Goal: Information Seeking & Learning: Find contact information

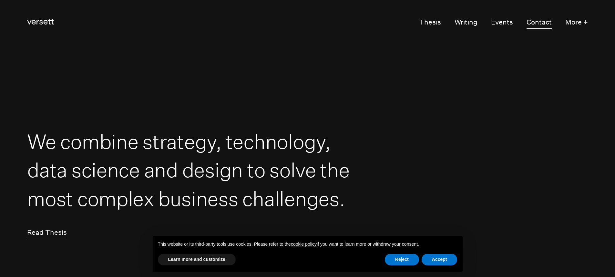
click at [537, 23] on link "Contact" at bounding box center [538, 22] width 25 height 13
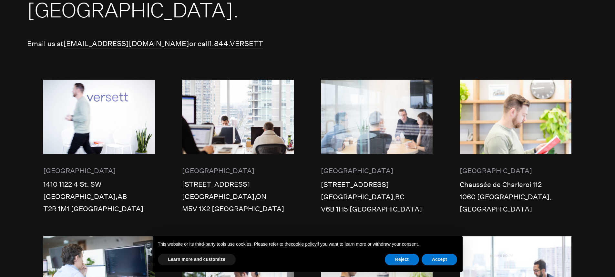
scroll to position [194, 0]
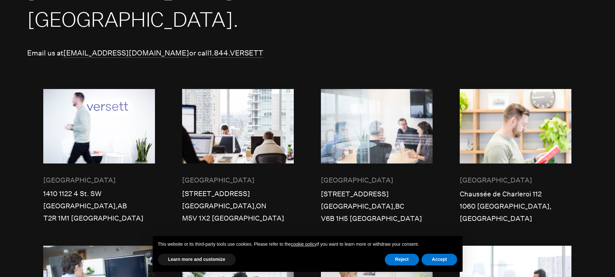
click at [209, 188] on div "[STREET_ADDRESS]" at bounding box center [238, 194] width 112 height 12
click at [230, 110] on img at bounding box center [238, 126] width 112 height 75
click at [234, 95] on img at bounding box center [238, 126] width 112 height 75
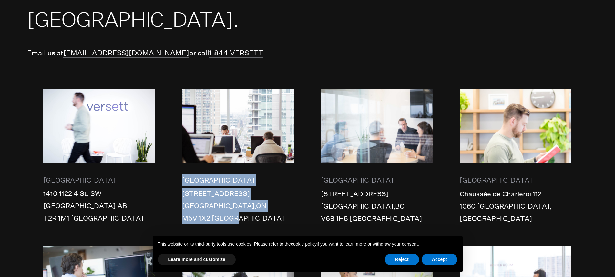
drag, startPoint x: 179, startPoint y: 52, endPoint x: 237, endPoint y: 195, distance: 153.5
click at [237, 195] on div "We work globally and have offices in [GEOGRAPHIC_DATA] and [GEOGRAPHIC_DATA]. E…" at bounding box center [307, 253] width 560 height 611
drag, startPoint x: 139, startPoint y: 30, endPoint x: 206, endPoint y: 30, distance: 67.4
click at [206, 47] on p "Email us at [EMAIL_ADDRESS][DOMAIN_NAME] or call [PHONE_NUMBER]" at bounding box center [307, 53] width 560 height 12
